Goal: Task Accomplishment & Management: Manage account settings

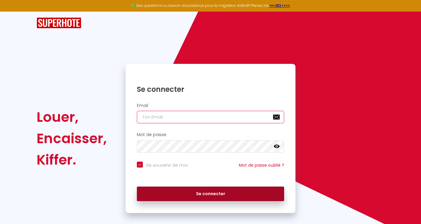
type input "[PERSON_NAME][EMAIL_ADDRESS][DOMAIN_NAME]"
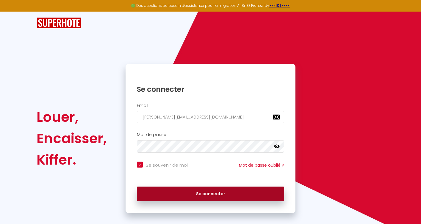
click at [196, 192] on button "Se connecter" at bounding box center [210, 194] width 147 height 15
checkbox input "true"
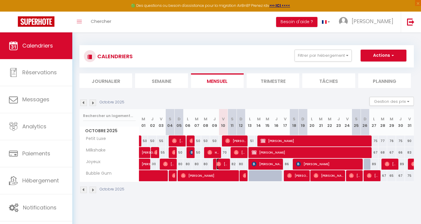
click at [223, 163] on span "[PERSON_NAME]" at bounding box center [222, 163] width 12 height 11
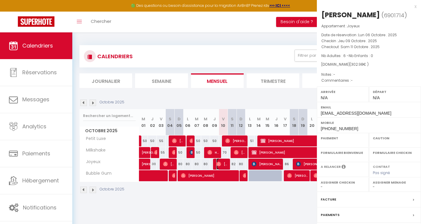
select select "OK"
select select "0"
select select "1"
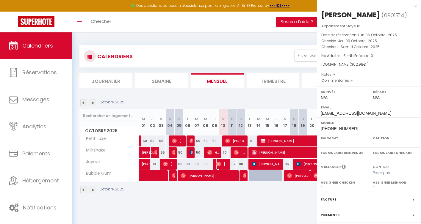
select select
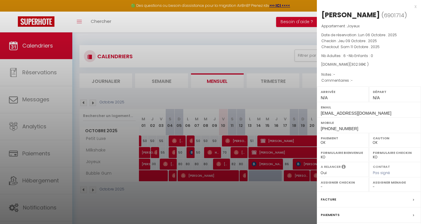
click at [237, 203] on div at bounding box center [210, 112] width 421 height 224
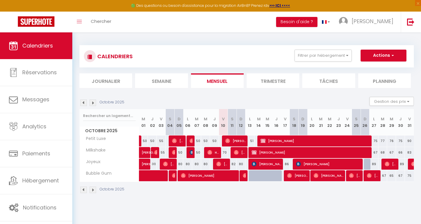
click at [233, 164] on div "82" at bounding box center [231, 164] width 9 height 11
type input "82"
select select "1"
type input "Sam 11 Octobre 2025"
type input "Dim 12 Octobre 2025"
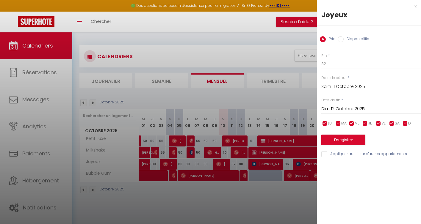
click at [341, 40] on input "Disponibilité" at bounding box center [340, 39] width 6 height 6
radio input "true"
radio input "false"
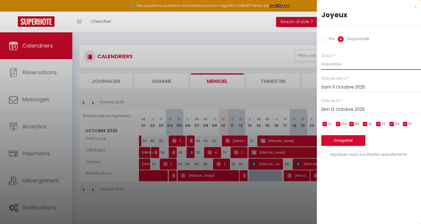
click at [331, 67] on select "Disponible Indisponible" at bounding box center [371, 64] width 100 height 11
select select "0"
click at [342, 140] on button "Enregistrer" at bounding box center [343, 140] width 44 height 11
